Goal: Check status: Check status

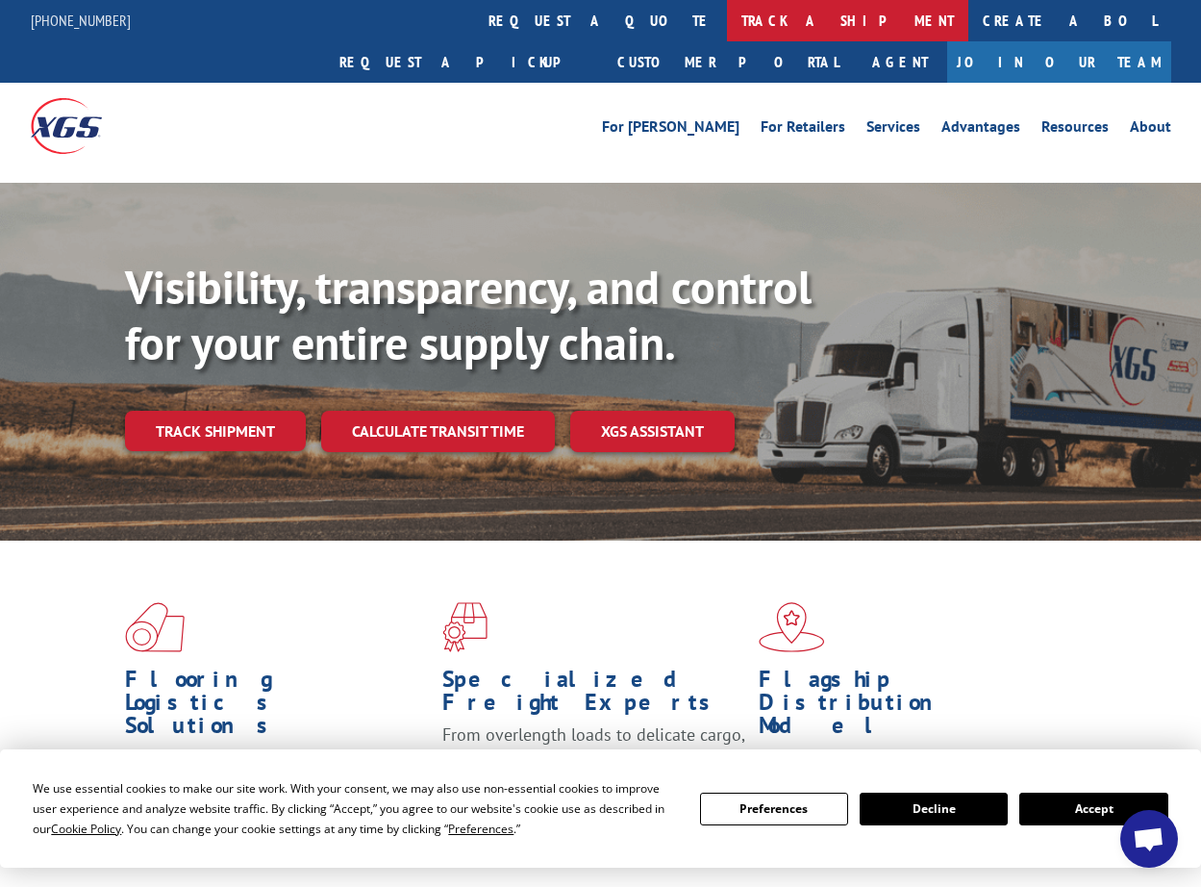
click at [727, 19] on link "track a shipment" at bounding box center [847, 20] width 241 height 41
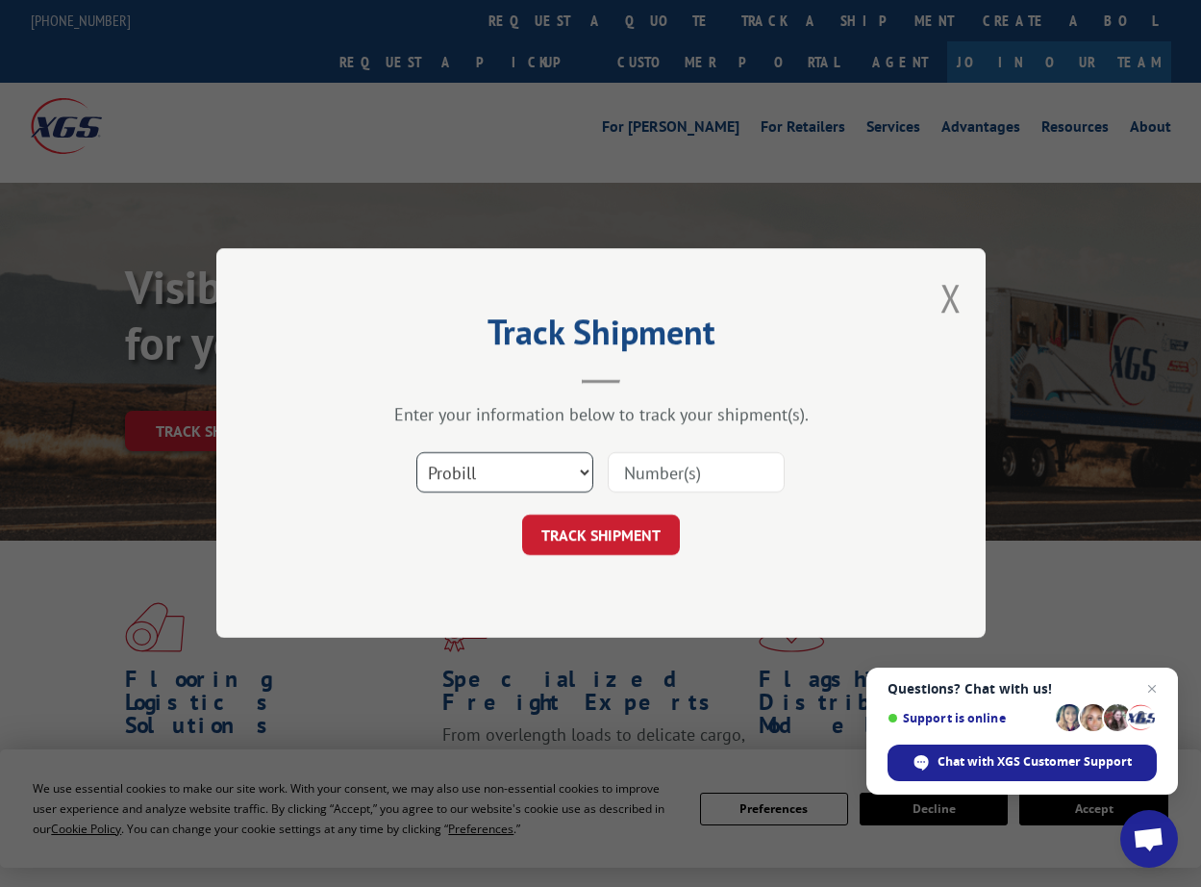
click at [579, 467] on select "Select category... Probill BOL PO" at bounding box center [505, 473] width 177 height 40
select select "bol"
click at [417, 453] on select "Select category... Probill BOL PO" at bounding box center [505, 473] width 177 height 40
click at [648, 474] on input at bounding box center [696, 473] width 177 height 40
type input "816263"
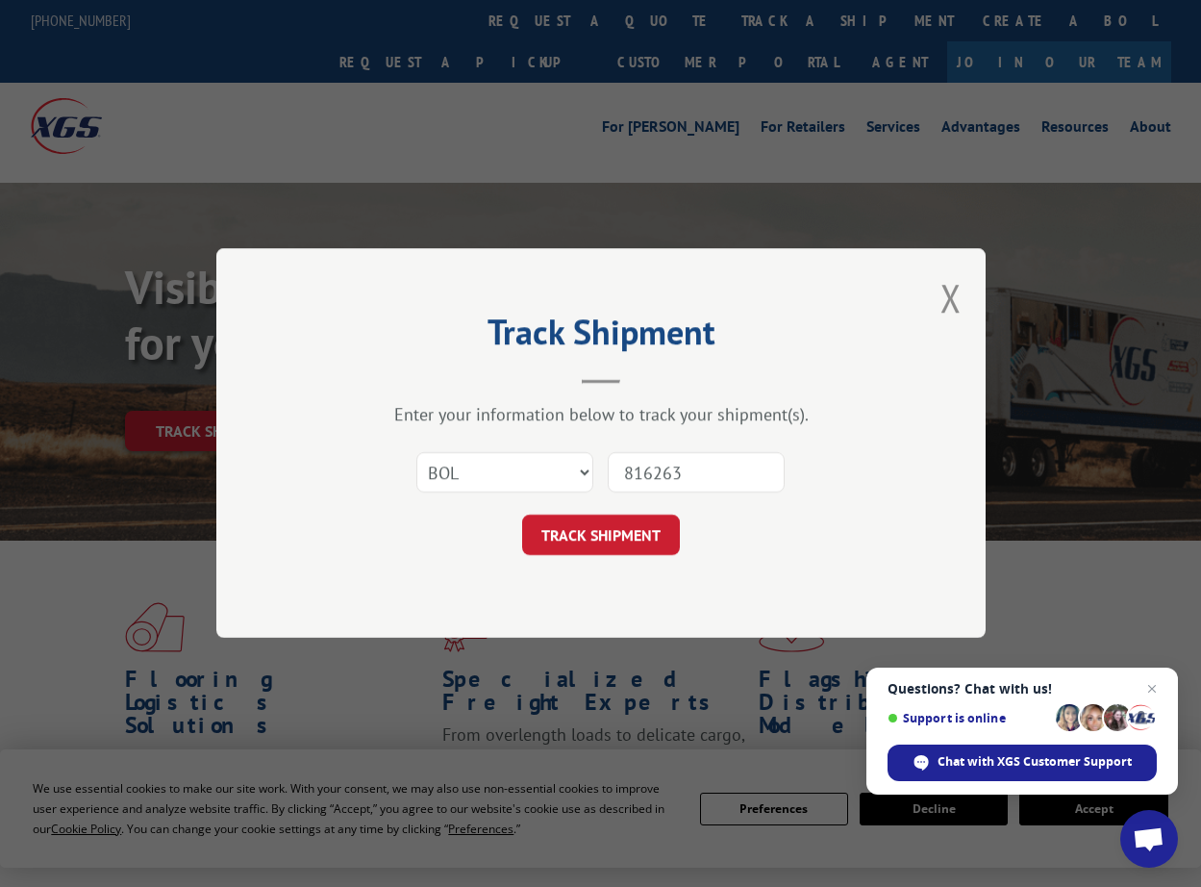
click button "TRACK SHIPMENT" at bounding box center [601, 536] width 158 height 40
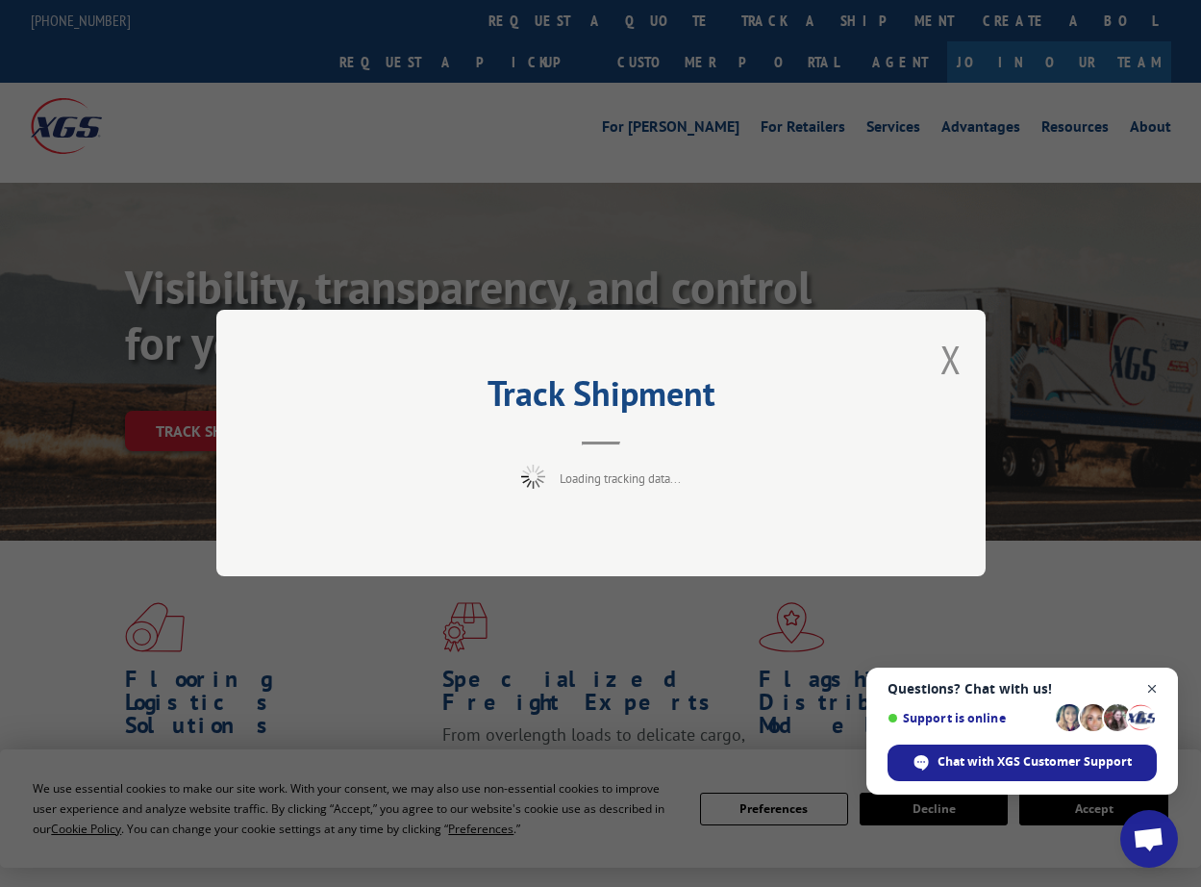
click at [1153, 688] on span "Close chat" at bounding box center [1153, 689] width 24 height 24
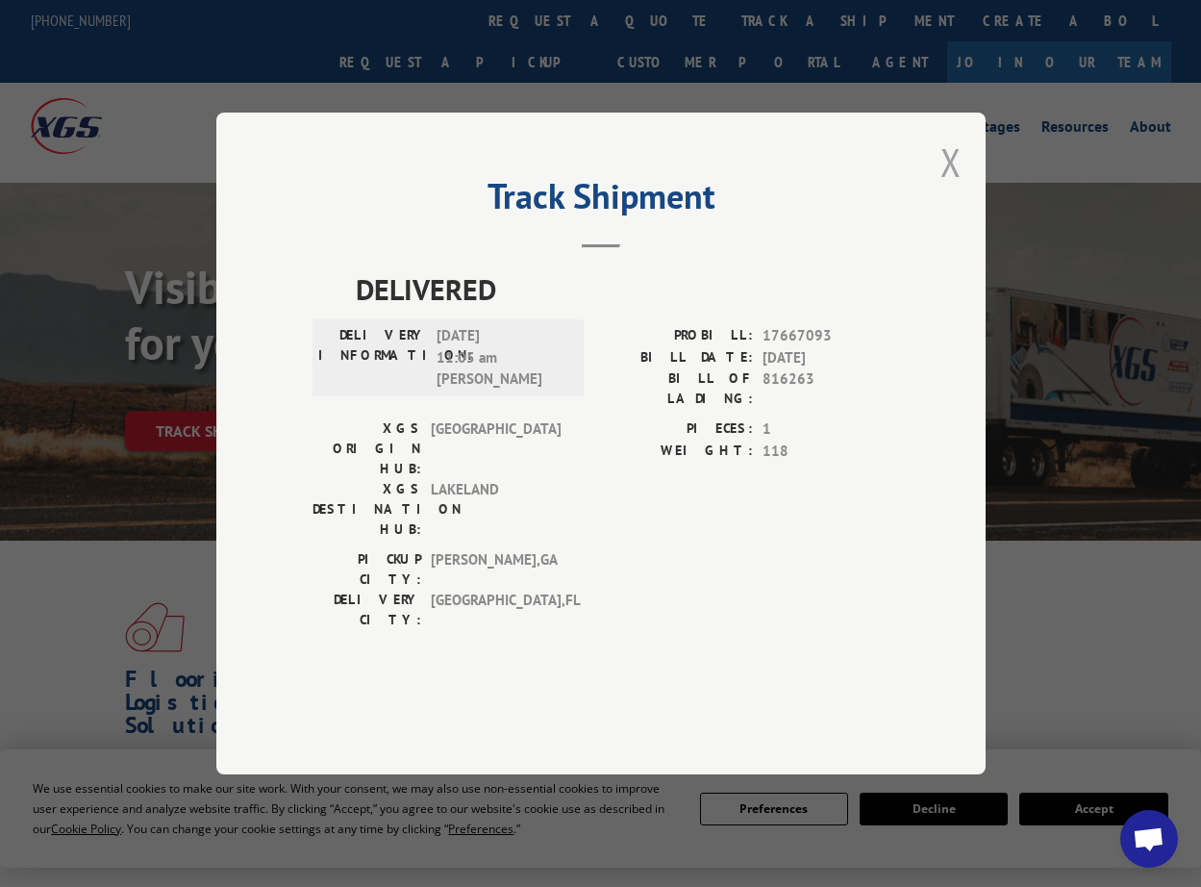
click at [949, 188] on button "Close modal" at bounding box center [951, 162] width 21 height 51
